Goal: Use online tool/utility

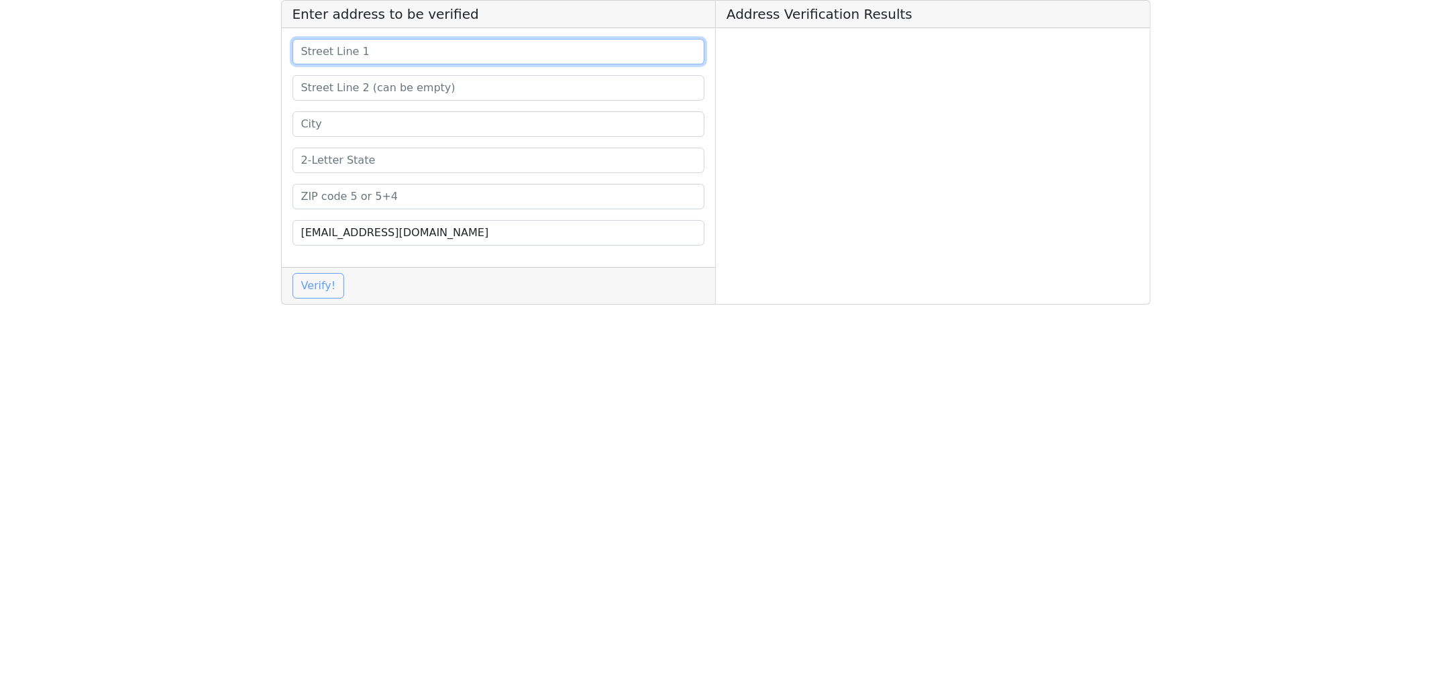
click at [340, 52] on input at bounding box center [499, 52] width 413 height 26
paste input "[STREET_ADDRESS][PERSON_NAME][US_STATE]"
type input "[STREET_ADDRESS][PERSON_NAME][US_STATE]"
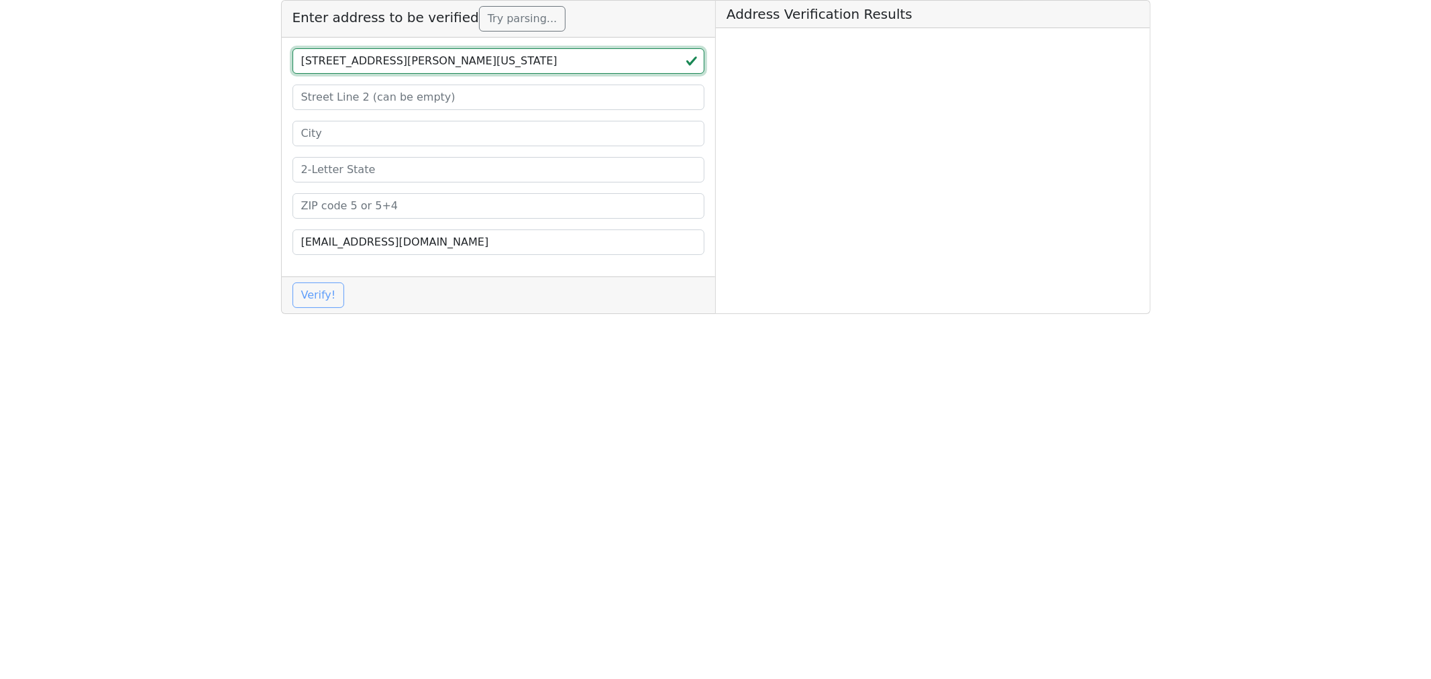
click at [502, 59] on input "[STREET_ADDRESS][PERSON_NAME][US_STATE]" at bounding box center [499, 61] width 413 height 26
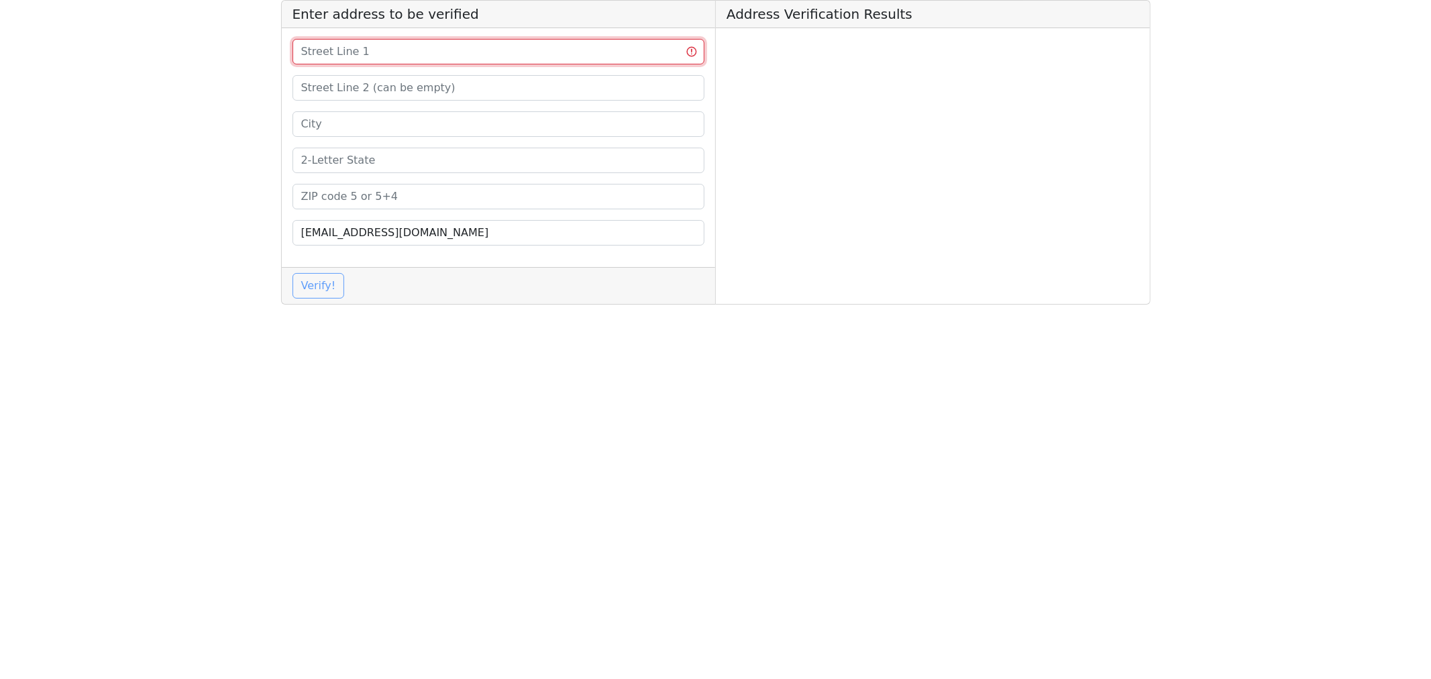
click at [511, 50] on input at bounding box center [499, 52] width 413 height 26
paste input "[STREET_ADDRESS][PERSON_NAME][US_STATE]"
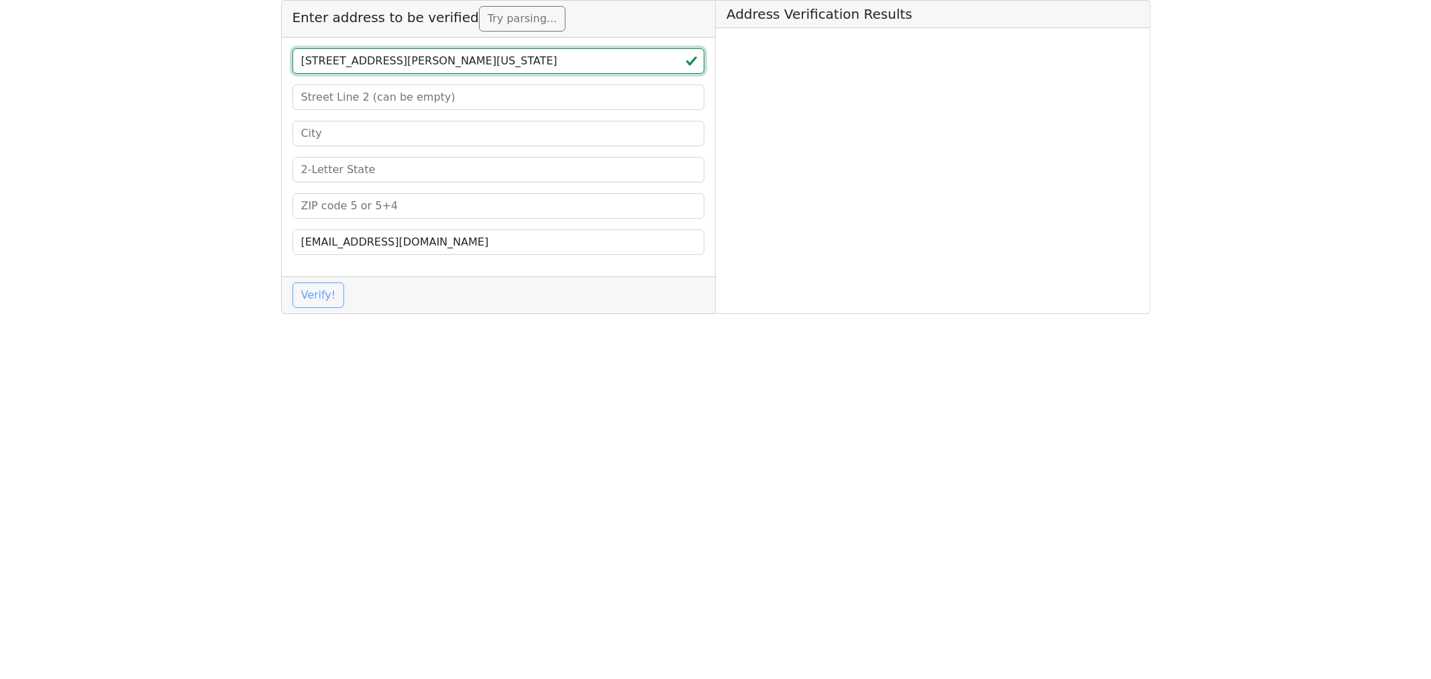
click at [508, 52] on input "[STREET_ADDRESS][PERSON_NAME][US_STATE]" at bounding box center [499, 61] width 413 height 26
type input "[STREET_ADDRESS][PERSON_NAME][US_STATE]"
click at [323, 208] on input at bounding box center [499, 206] width 413 height 26
paste input "77504"
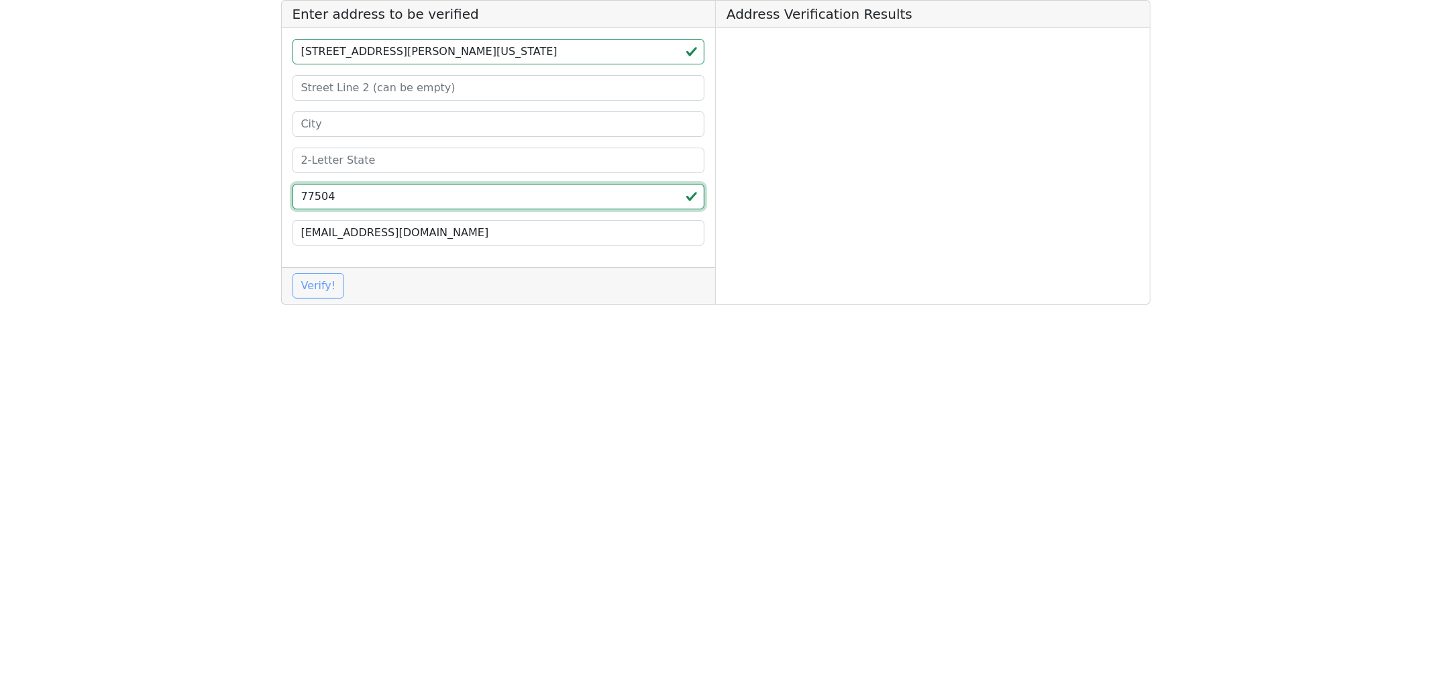
type input "77504"
click at [340, 170] on input at bounding box center [499, 161] width 413 height 26
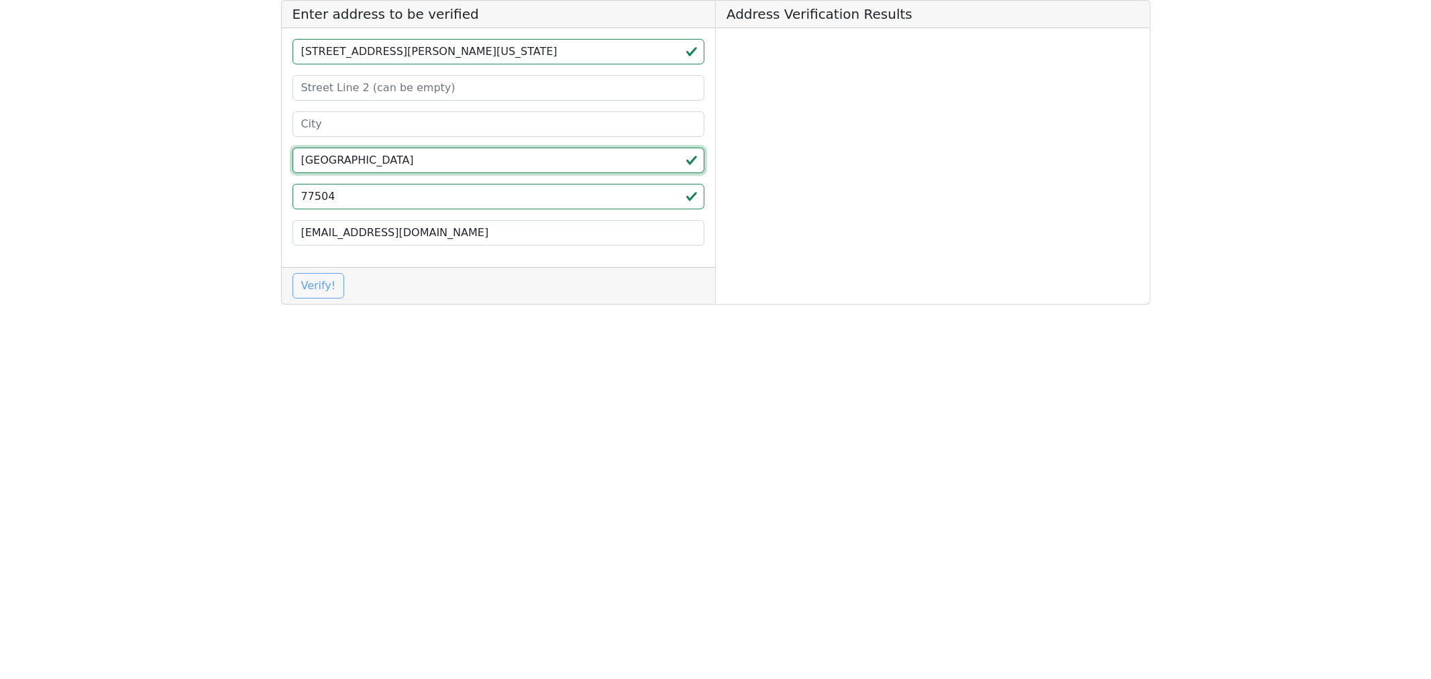
type input "[GEOGRAPHIC_DATA]"
click at [427, 58] on input "[STREET_ADDRESS][PERSON_NAME][US_STATE]" at bounding box center [499, 52] width 413 height 26
type input "[STREET_ADDRESS][PERSON_NAME][US_STATE]"
click at [324, 125] on input at bounding box center [499, 124] width 413 height 26
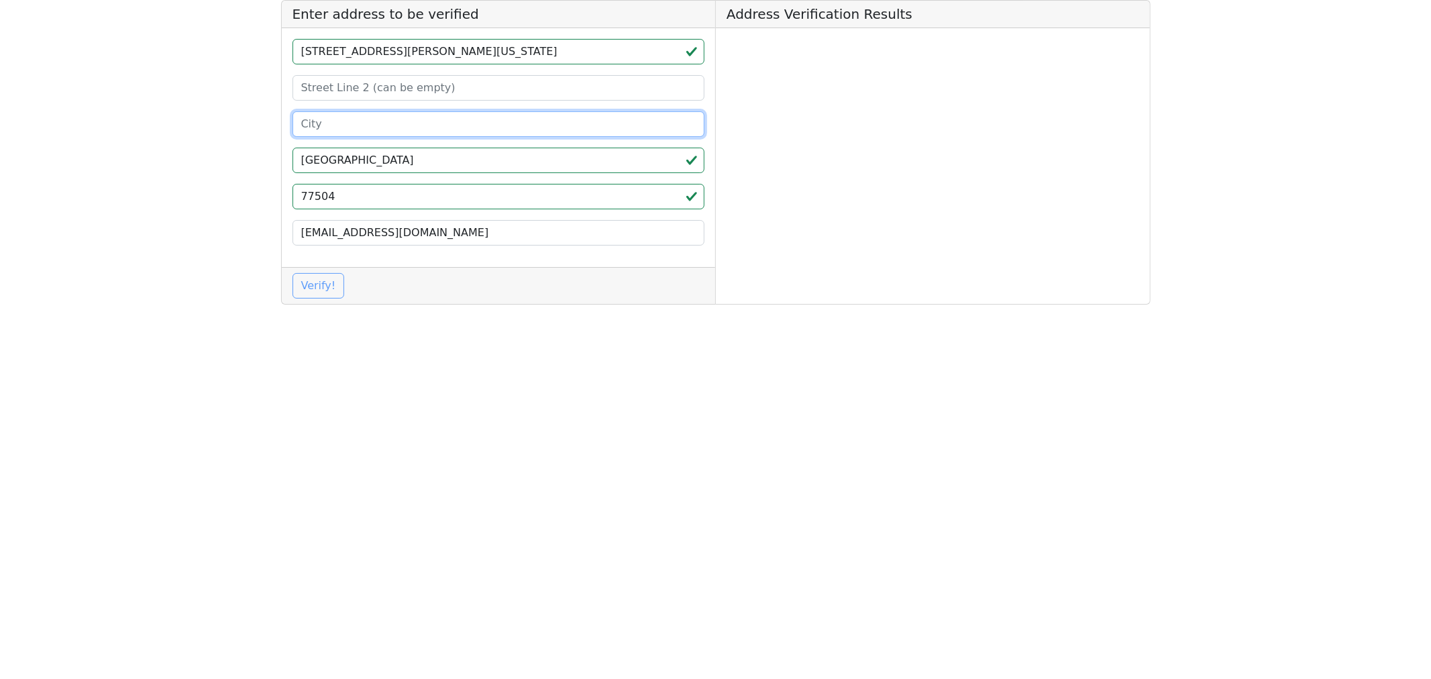
paste input "[GEOGRAPHIC_DATA]"
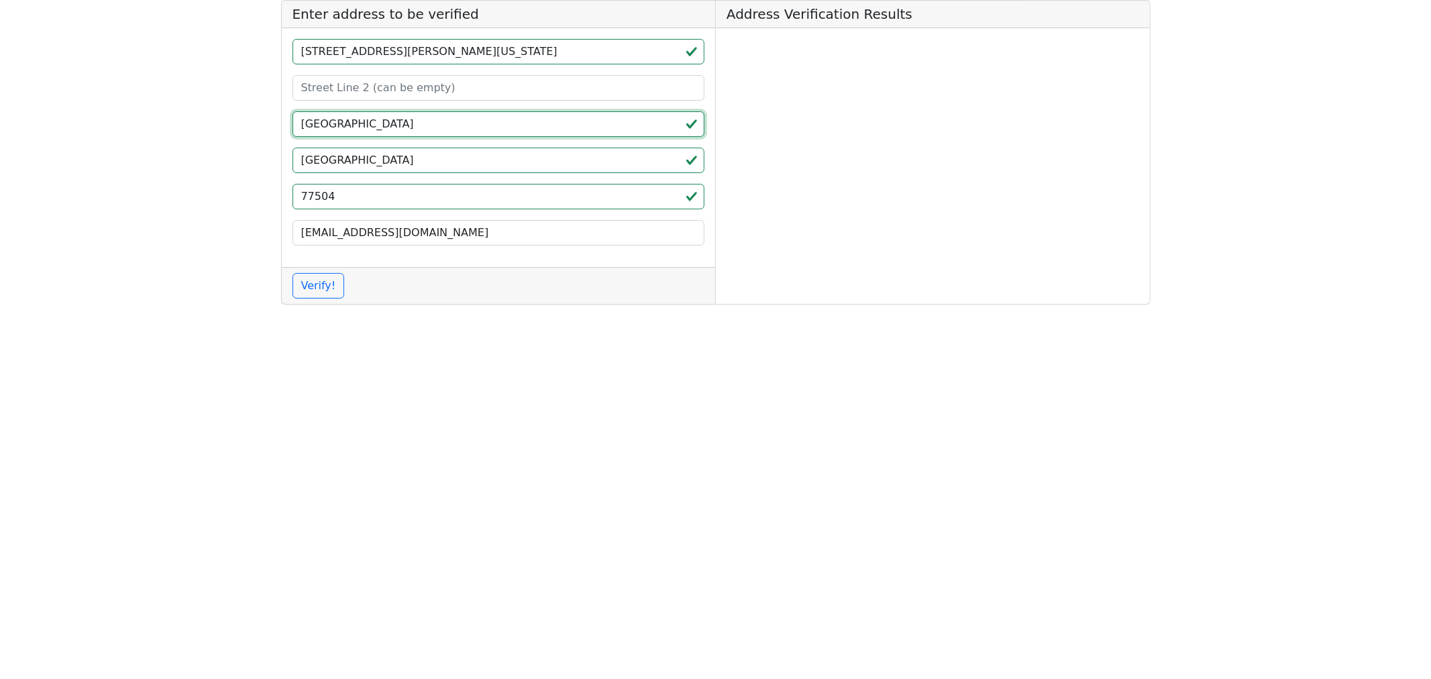
type input "[GEOGRAPHIC_DATA]"
click at [468, 48] on input "[STREET_ADDRESS][PERSON_NAME][US_STATE]" at bounding box center [499, 52] width 413 height 26
type input "[STREET_ADDRESS][PERSON_NAME]"
click at [316, 295] on button "Verify!" at bounding box center [319, 286] width 52 height 26
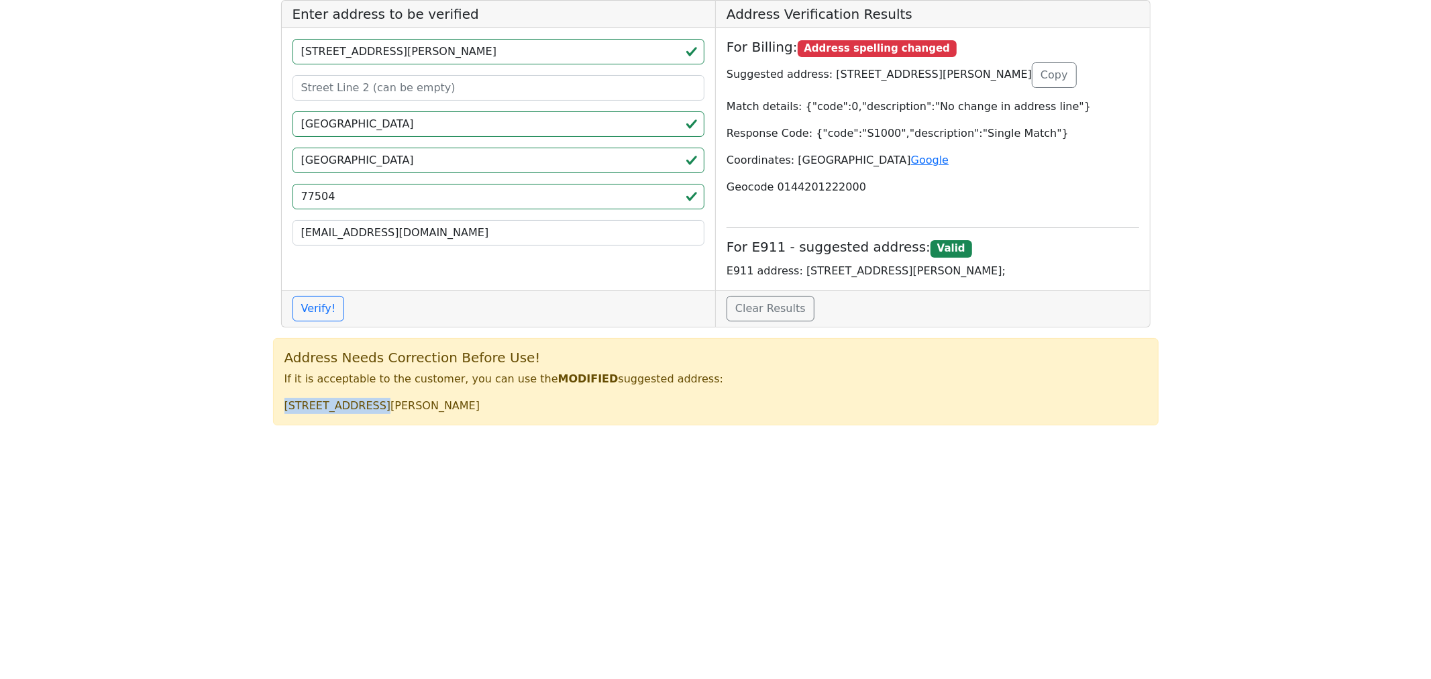
drag, startPoint x: 380, startPoint y: 404, endPoint x: 273, endPoint y: 403, distance: 106.7
click at [273, 403] on div "Address Needs Correction Before Use! If it is acceptable to the customer, you c…" at bounding box center [716, 381] width 886 height 87
copy p "[STREET_ADDRESS][PERSON_NAME]"
